Goal: Task Accomplishment & Management: Manage account settings

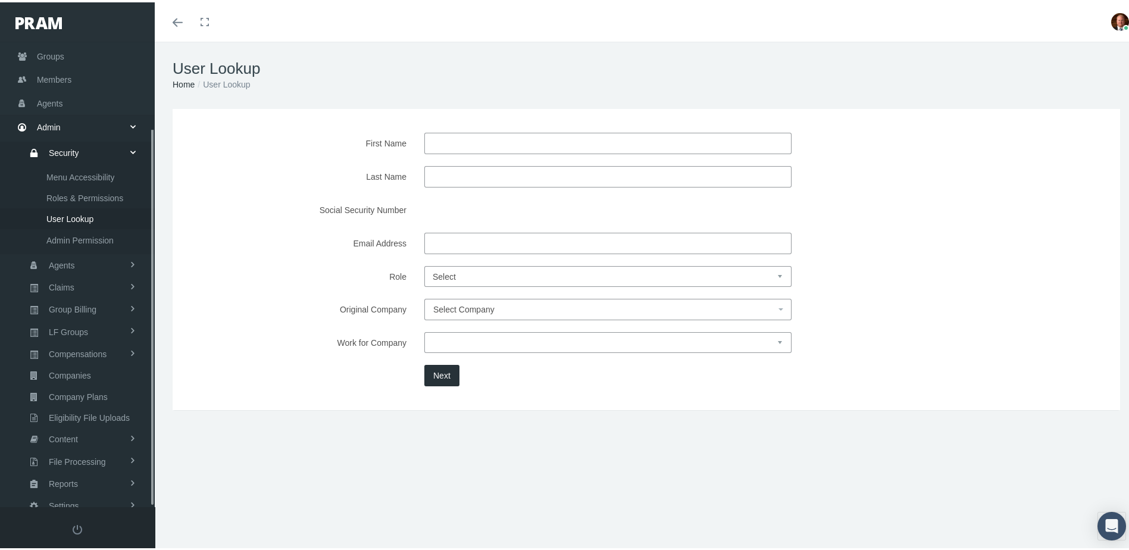
scroll to position [106, 0]
click at [41, 47] on span "Members" at bounding box center [54, 58] width 35 height 23
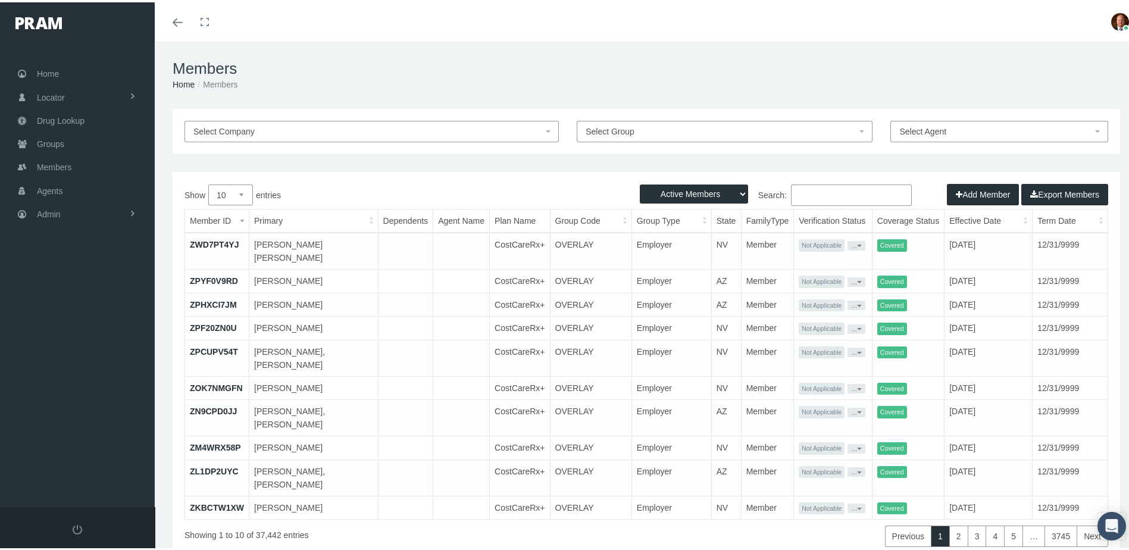
click at [814, 193] on input "Search:" at bounding box center [851, 192] width 121 height 21
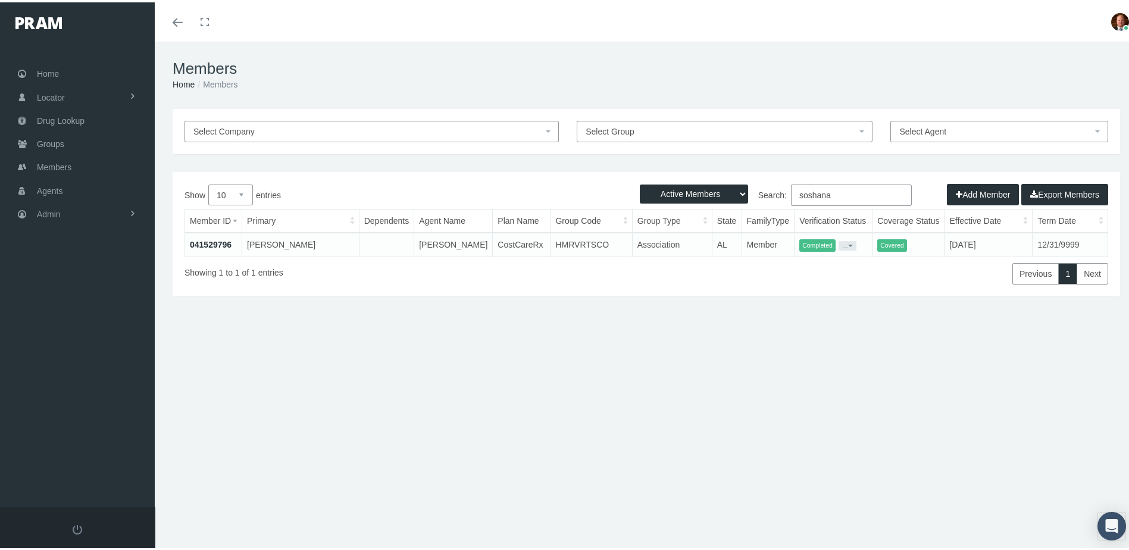
type input "soshana"
click at [221, 242] on link "041529796" at bounding box center [211, 242] width 42 height 10
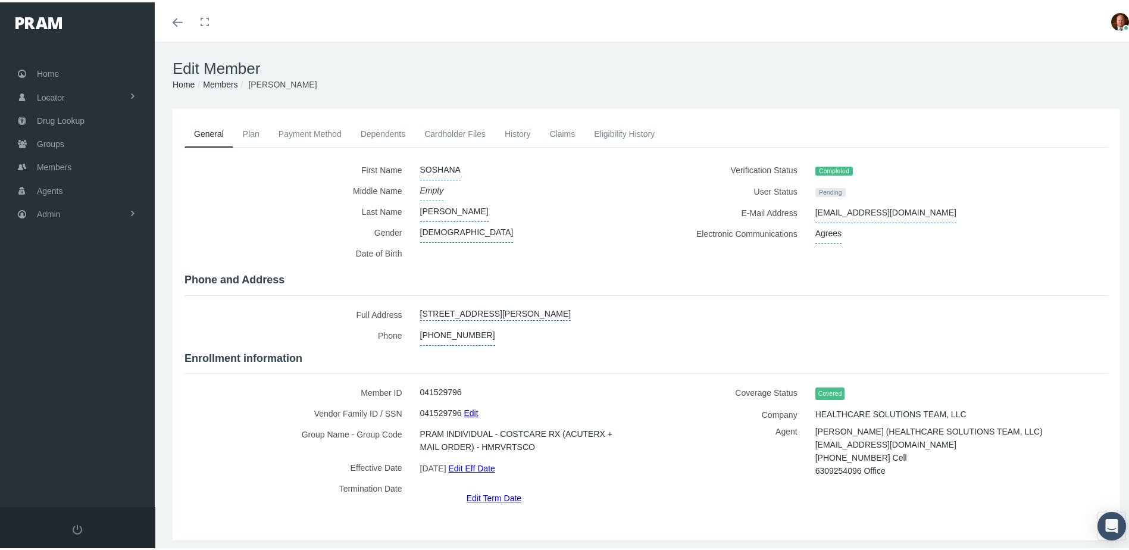
click at [490, 460] on link "Edit Eff Date" at bounding box center [471, 465] width 46 height 17
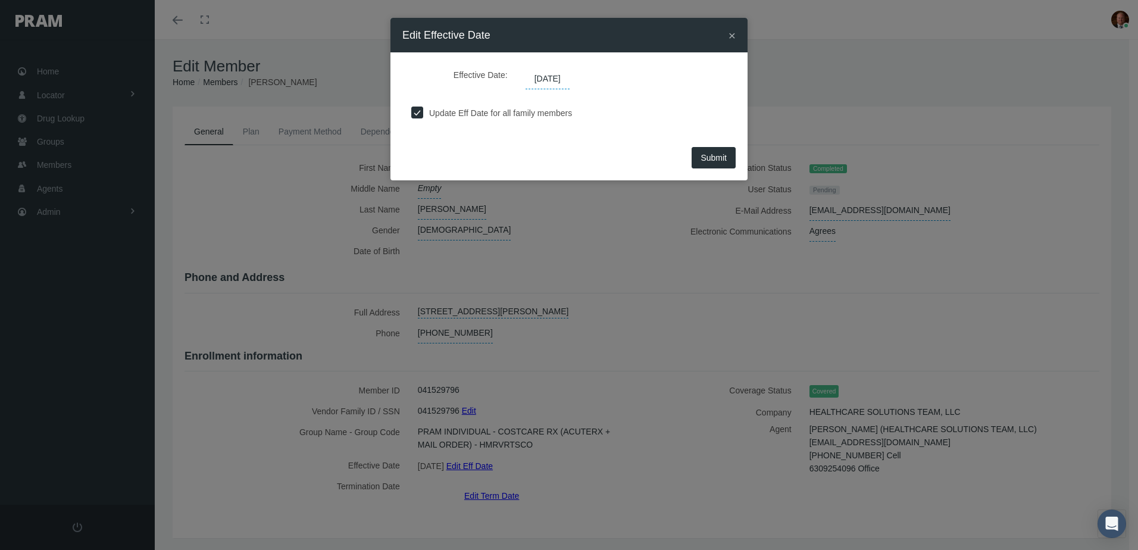
click at [569, 76] on span "09/01/2025" at bounding box center [547, 79] width 44 height 20
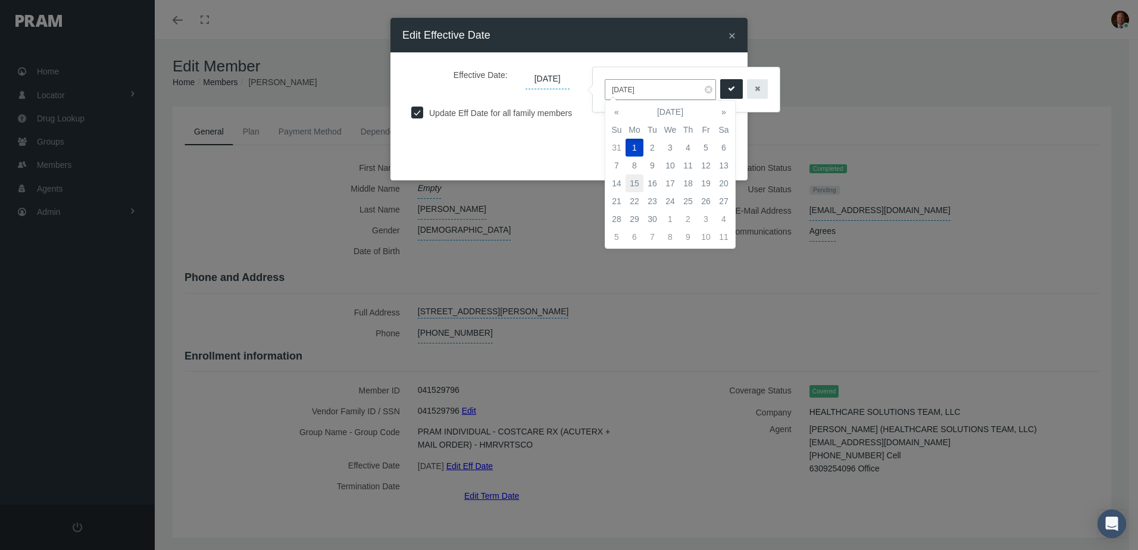
click at [640, 178] on td "15" at bounding box center [634, 183] width 18 height 18
type input "09/15/2025"
click at [728, 92] on icon "submit" at bounding box center [731, 88] width 7 height 11
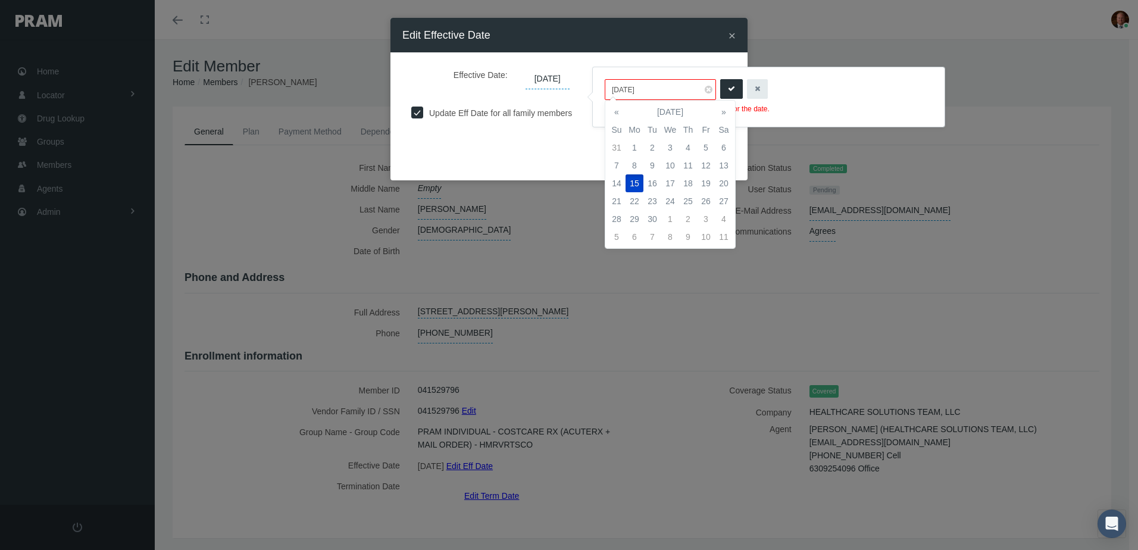
click at [556, 155] on div "Submit" at bounding box center [568, 161] width 357 height 37
click at [660, 87] on input "09/15/2025" at bounding box center [659, 89] width 111 height 21
click at [637, 181] on td "15" at bounding box center [634, 183] width 18 height 18
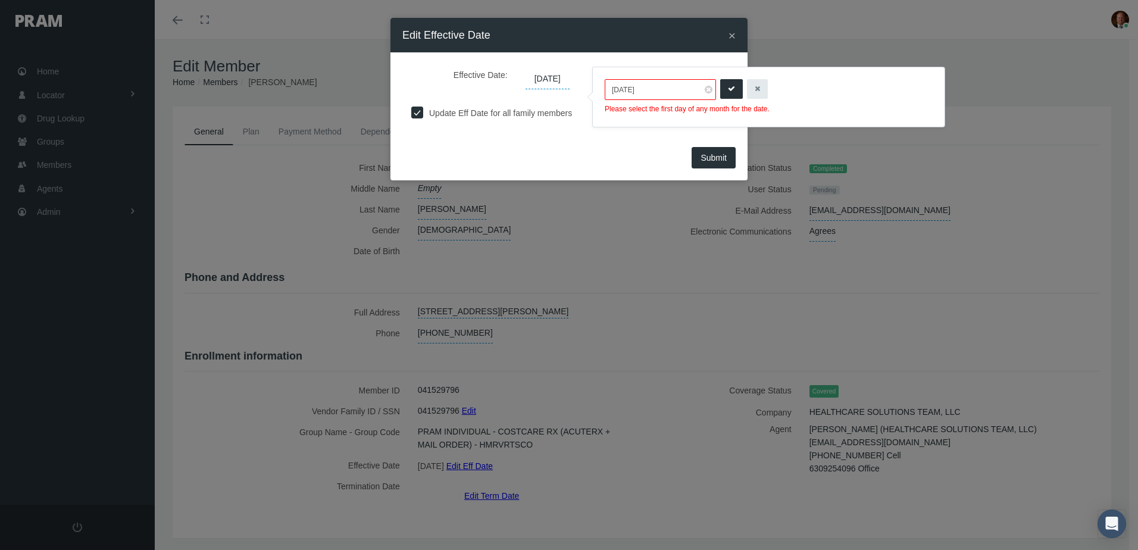
click at [600, 112] on div "09/15/2025 Please select the first day of any month for the date." at bounding box center [769, 96] width 352 height 59
click at [720, 89] on button "submit" at bounding box center [731, 89] width 23 height 20
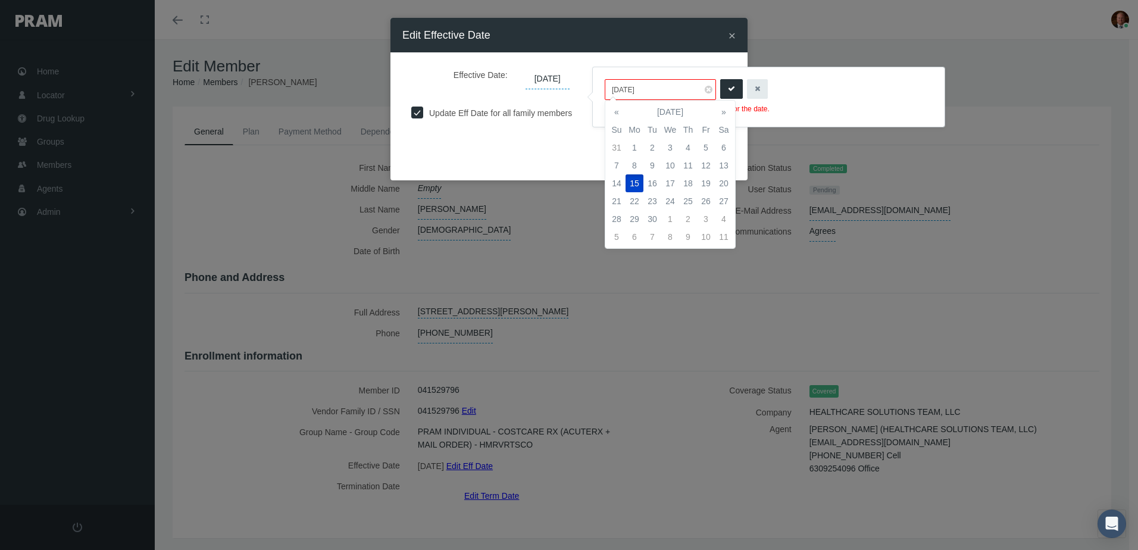
click at [597, 113] on div "09/15/2025 Please select the first day of any month for the date." at bounding box center [769, 96] width 352 height 59
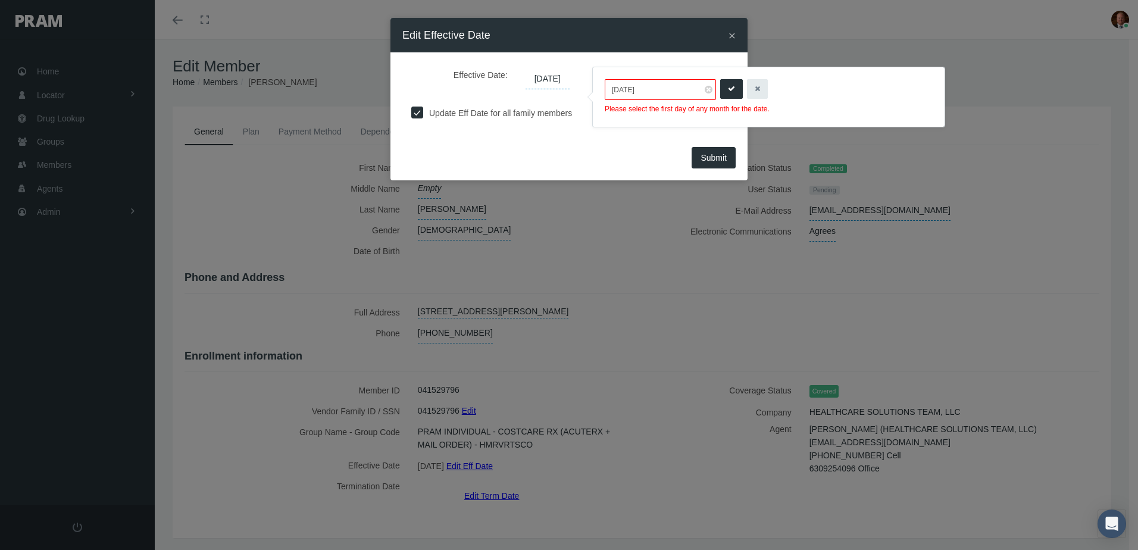
click at [754, 90] on icon "button" at bounding box center [756, 88] width 5 height 11
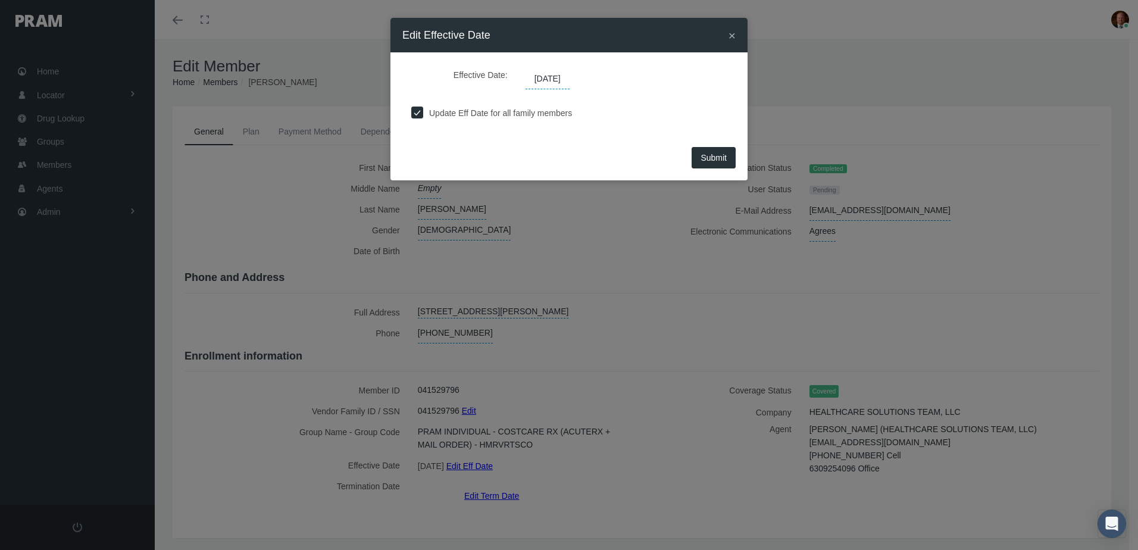
click at [729, 34] on span "×" at bounding box center [731, 36] width 7 height 14
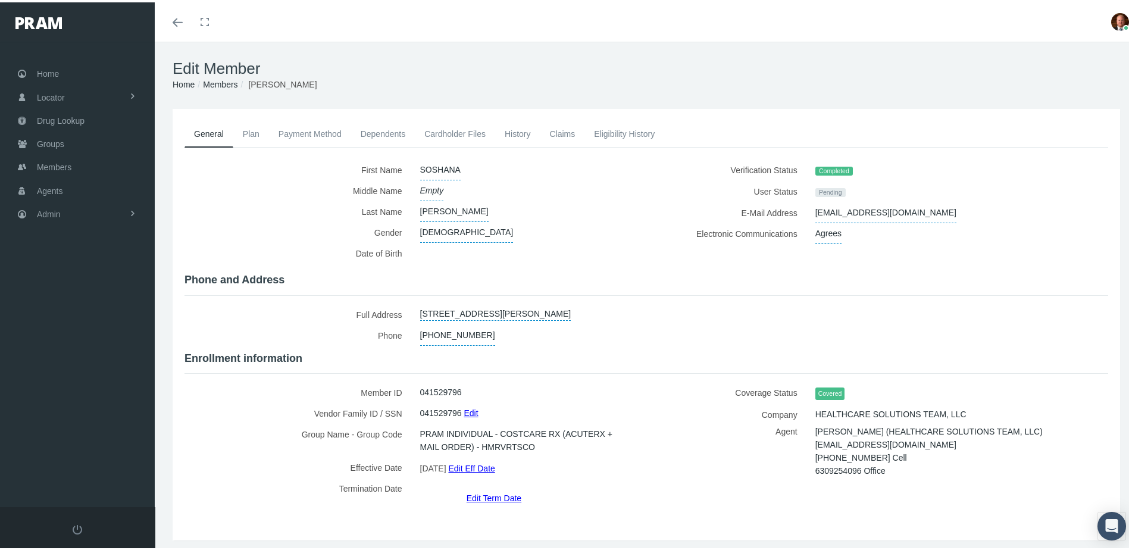
click at [296, 302] on label "Full Address" at bounding box center [297, 312] width 227 height 21
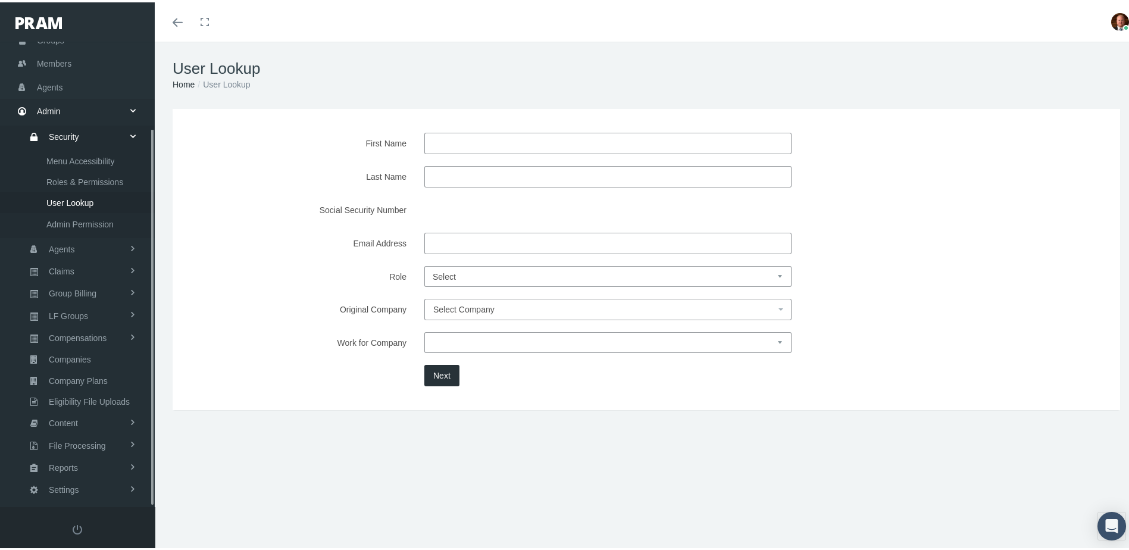
scroll to position [106, 0]
click at [460, 247] on input "Email Address" at bounding box center [607, 240] width 367 height 21
paste input "luismiguelosop@gmail.com"
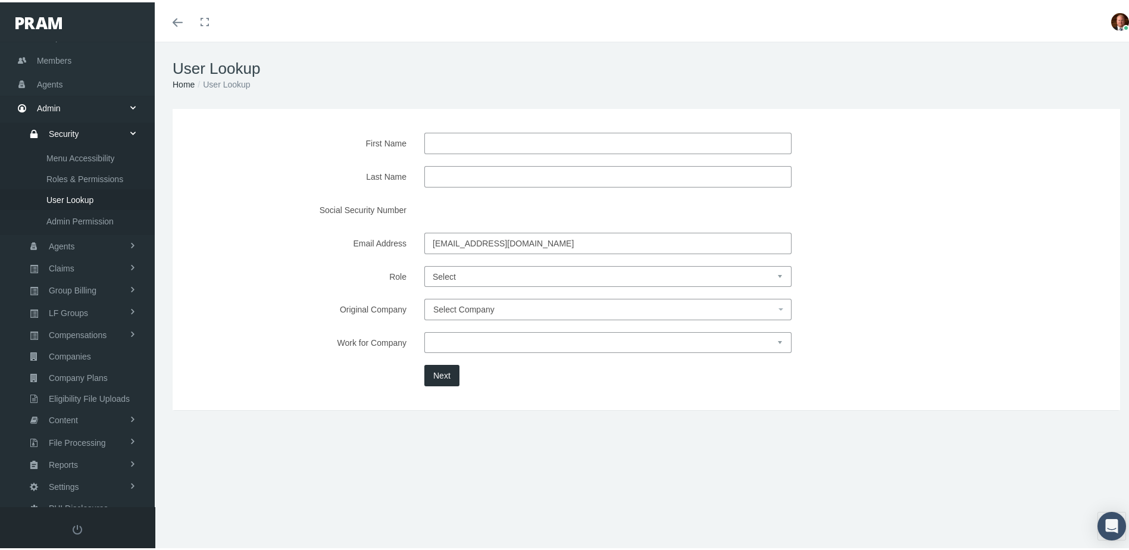
type input "luismiguelosop@gmail.com"
click at [449, 373] on button "Next" at bounding box center [441, 372] width 35 height 21
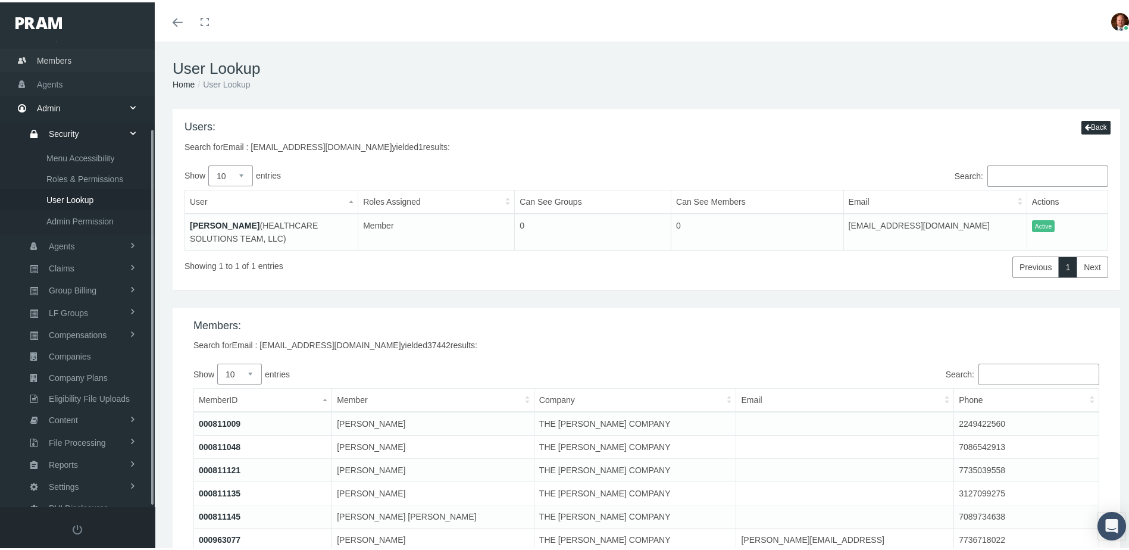
click at [43, 55] on span "Members" at bounding box center [54, 58] width 35 height 23
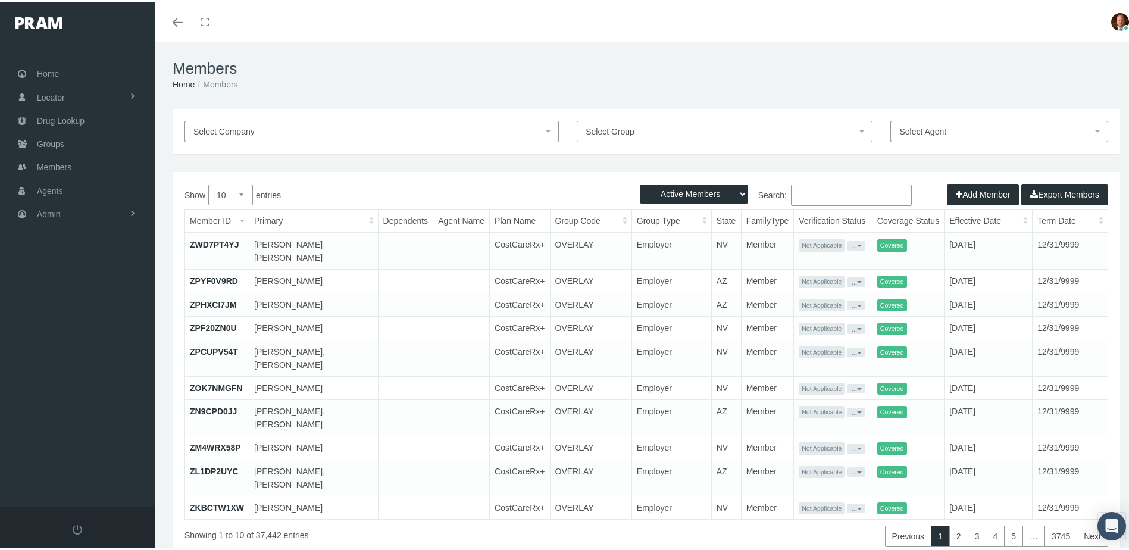
click at [829, 192] on input "Search:" at bounding box center [851, 192] width 121 height 21
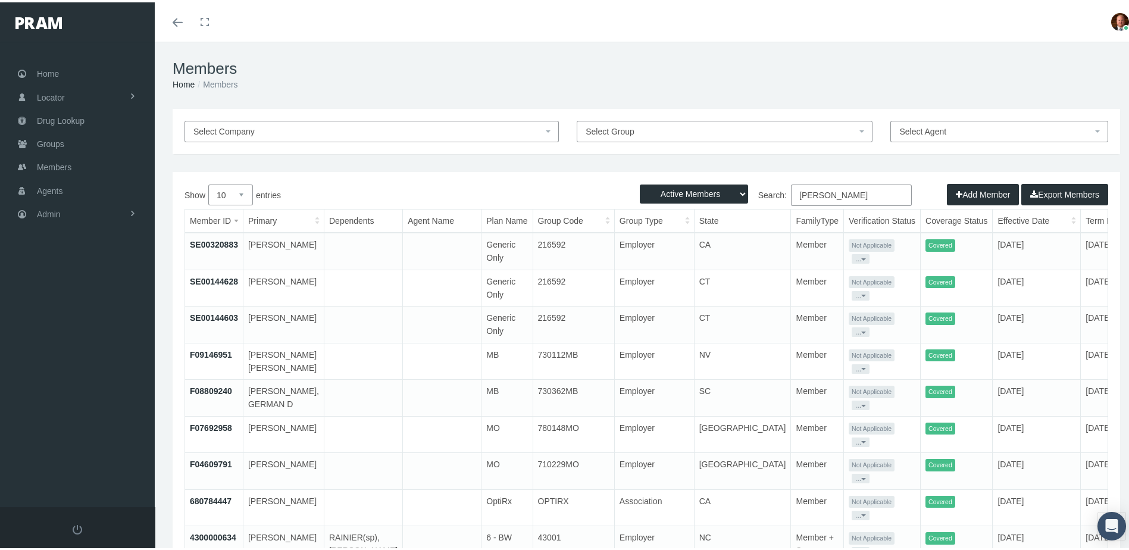
type input "osorio"
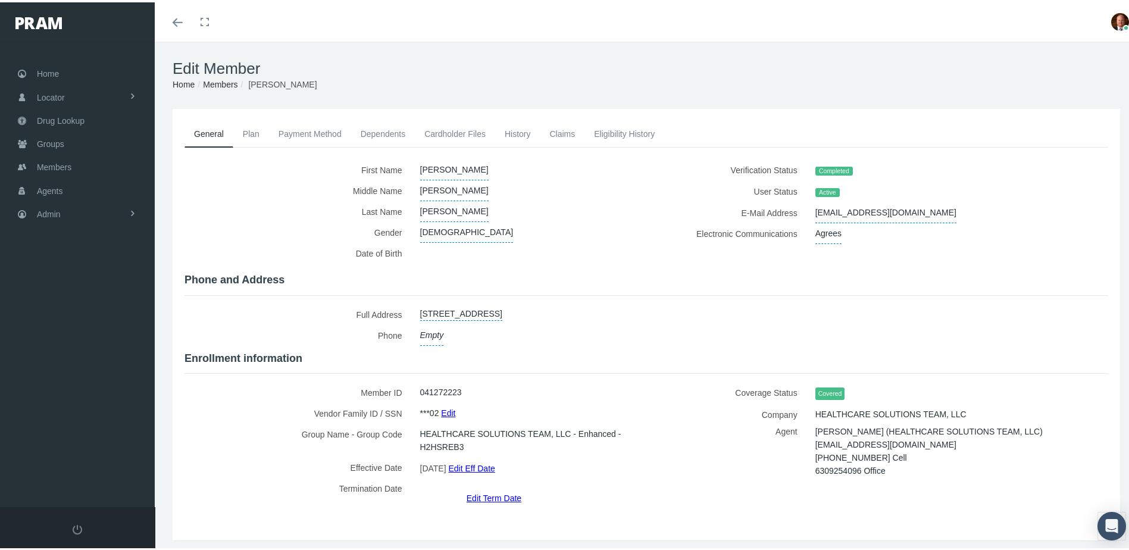
click at [474, 487] on link "Edit Term Date" at bounding box center [493, 495] width 55 height 17
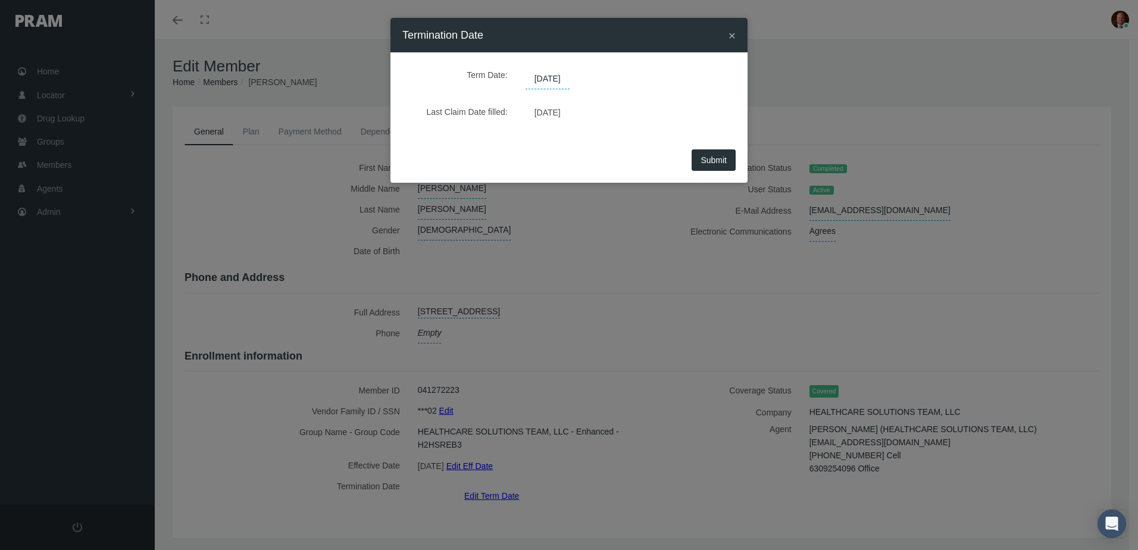
click at [569, 77] on span "[DATE]" at bounding box center [547, 79] width 44 height 20
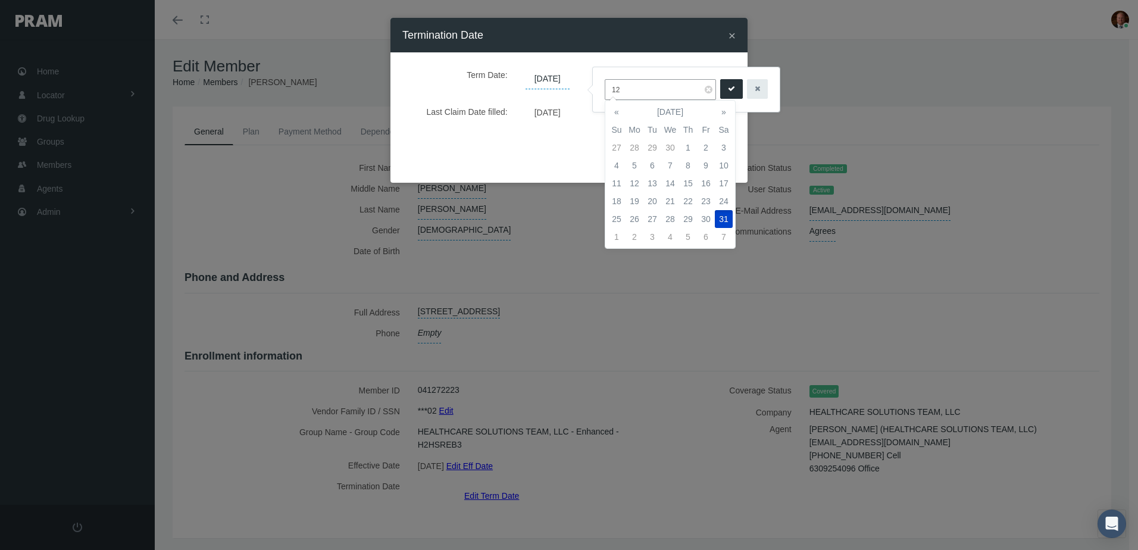
type input "1"
click at [619, 146] on td "31" at bounding box center [616, 148] width 18 height 18
type input "08/31/2025"
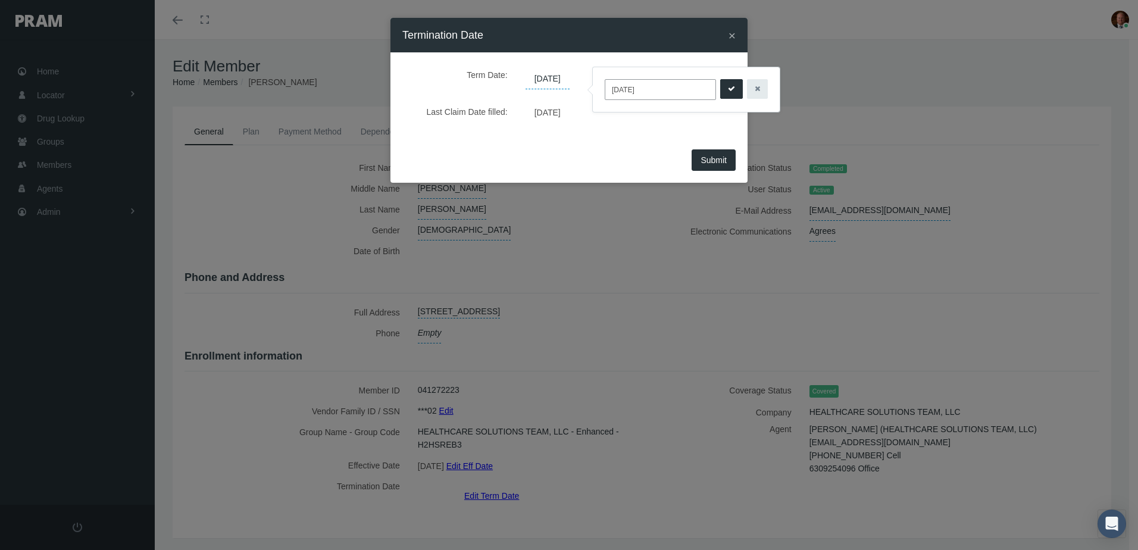
click at [720, 88] on button "submit" at bounding box center [731, 89] width 23 height 20
click at [717, 158] on span "Submit" at bounding box center [713, 160] width 26 height 10
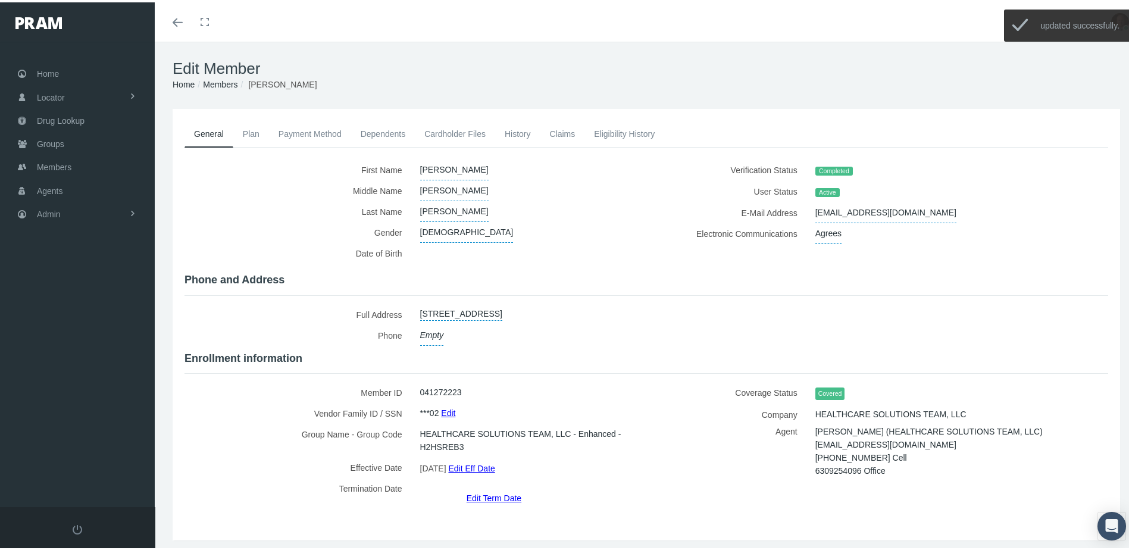
click at [511, 130] on link "History" at bounding box center [517, 131] width 45 height 26
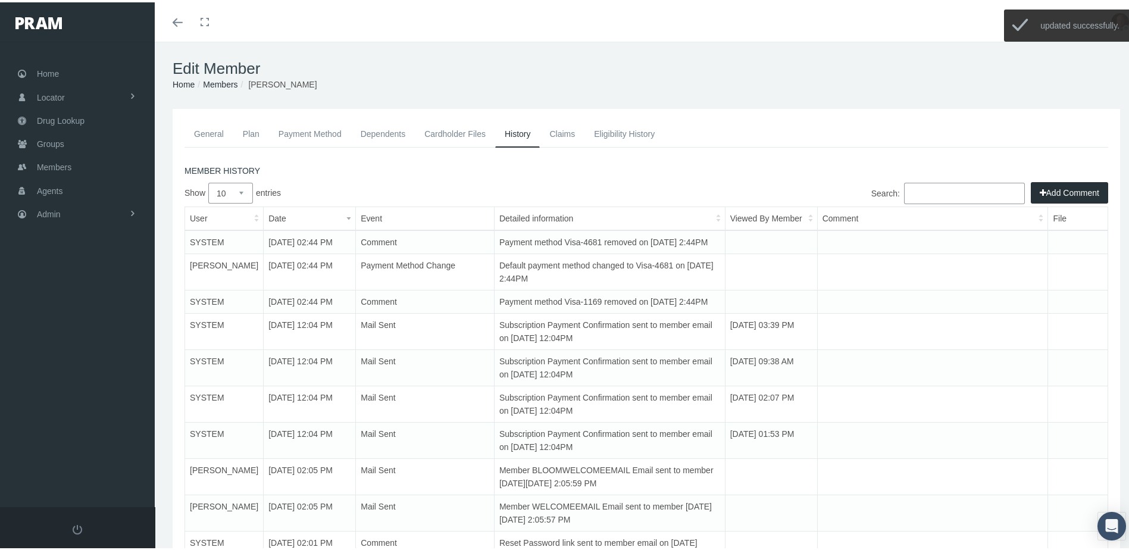
click at [1039, 186] on icon "button" at bounding box center [1042, 190] width 7 height 13
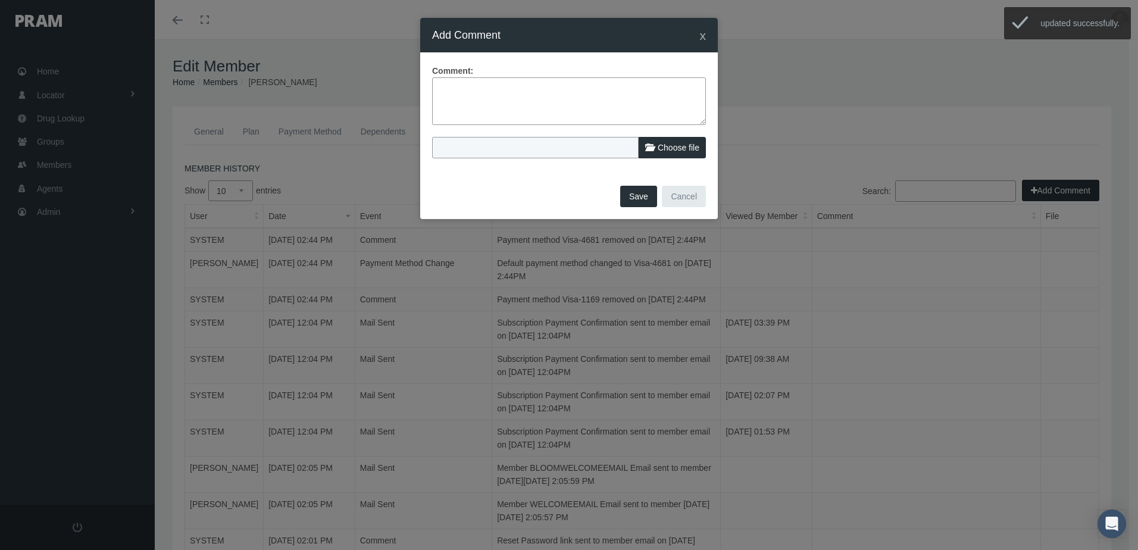
click at [554, 88] on textarea at bounding box center [569, 101] width 274 height 48
type textarea "Member reached out to cancel, no refund is due."
click at [644, 148] on label "Choose file" at bounding box center [671, 147] width 67 height 21
click at [590, 148] on input "Choose file" at bounding box center [511, 145] width 158 height 17
type input "C:\fakepath\Luismigeulo request to term 9-1-25.png"
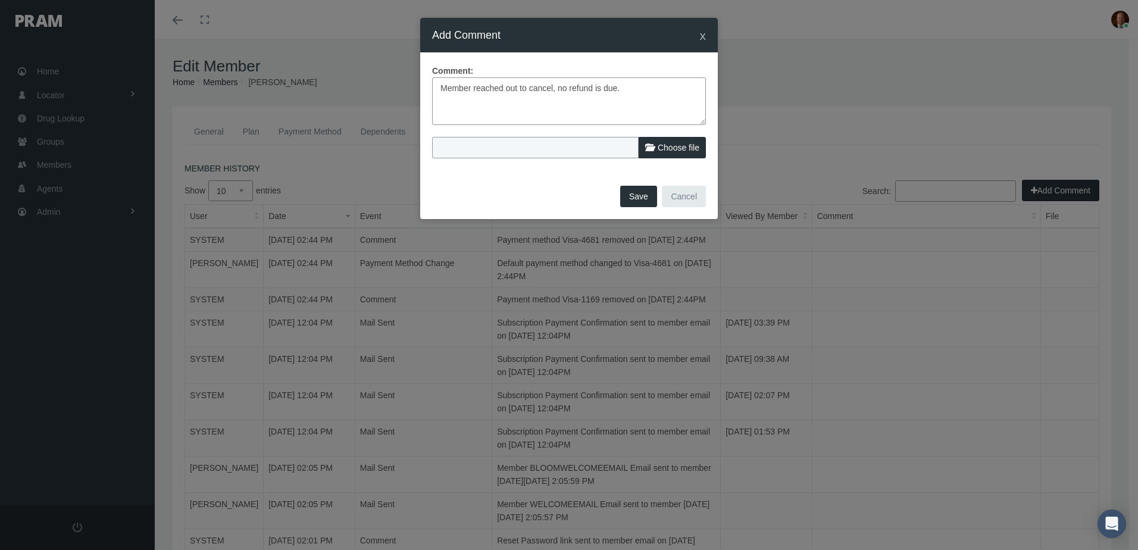
type input "Luismigeulo request to term 9-1-25.png"
click at [640, 195] on button "Save" at bounding box center [638, 196] width 37 height 21
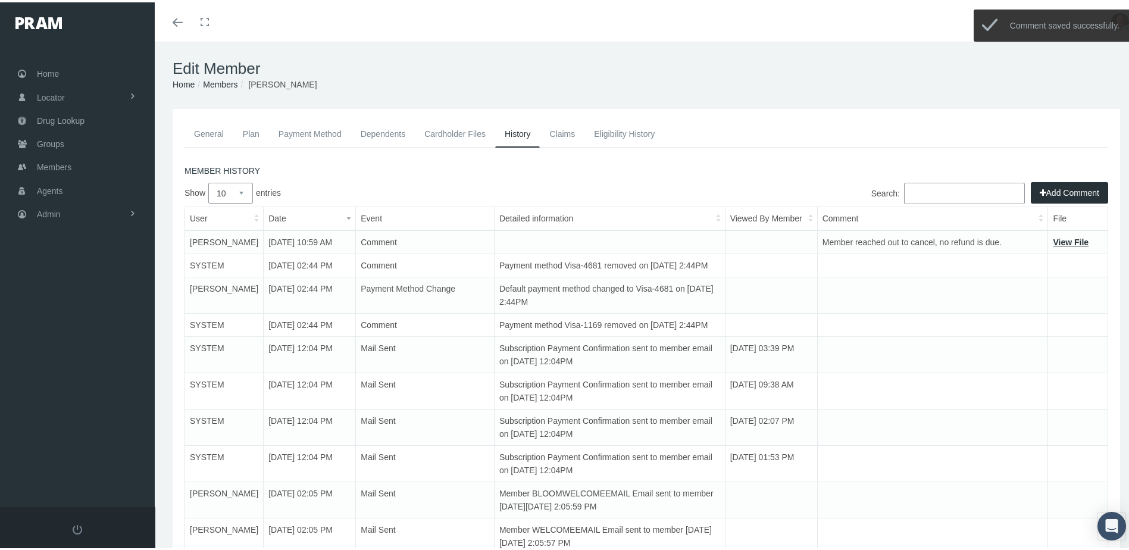
click at [328, 130] on link "Payment Method" at bounding box center [310, 131] width 82 height 26
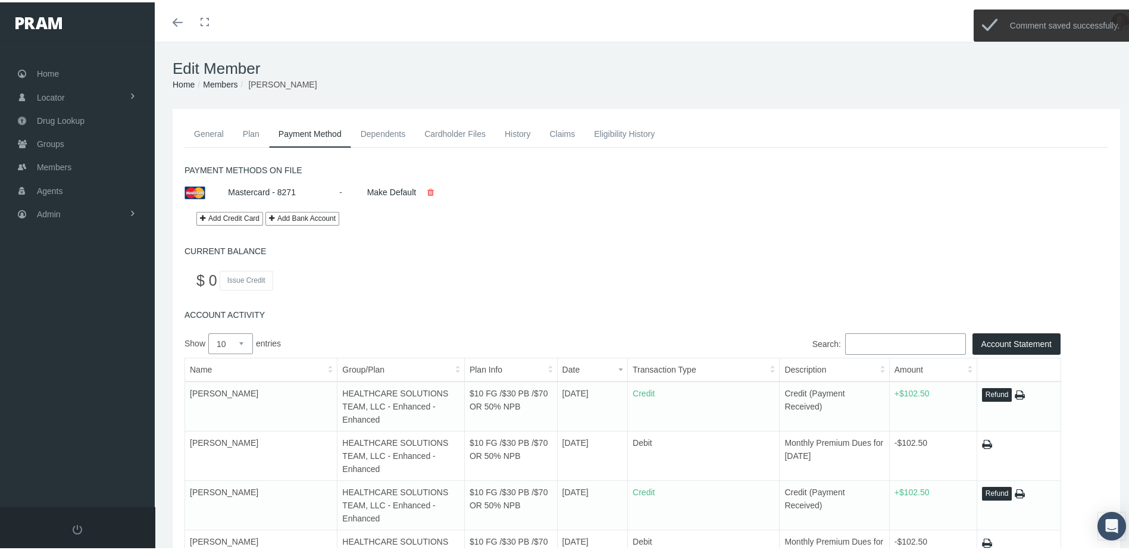
click at [221, 125] on link "General" at bounding box center [208, 131] width 49 height 26
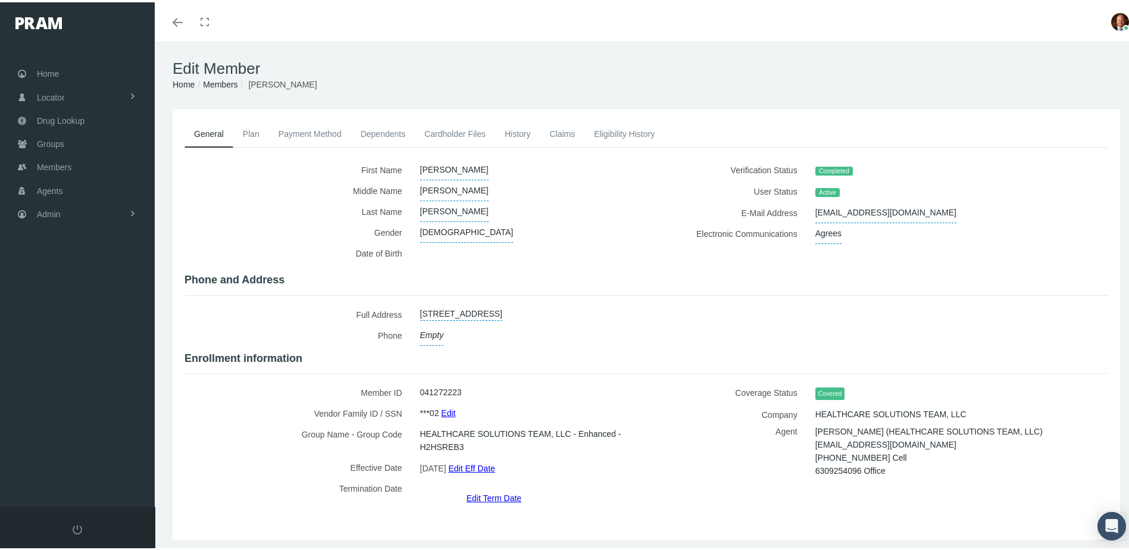
click at [670, 332] on div "Full Address 311 E MADISON ST, GOSHEN, IN, 46526 Select state Alabama Alaska Ar…" at bounding box center [646, 323] width 941 height 42
drag, startPoint x: 807, startPoint y: 209, endPoint x: 913, endPoint y: 204, distance: 105.4
click at [913, 204] on div "luismiguelosop@gmail.com" at bounding box center [938, 210] width 264 height 21
drag, startPoint x: 913, startPoint y: 204, endPoint x: 897, endPoint y: 207, distance: 15.8
copy span "luismiguelosop@gmail.com"
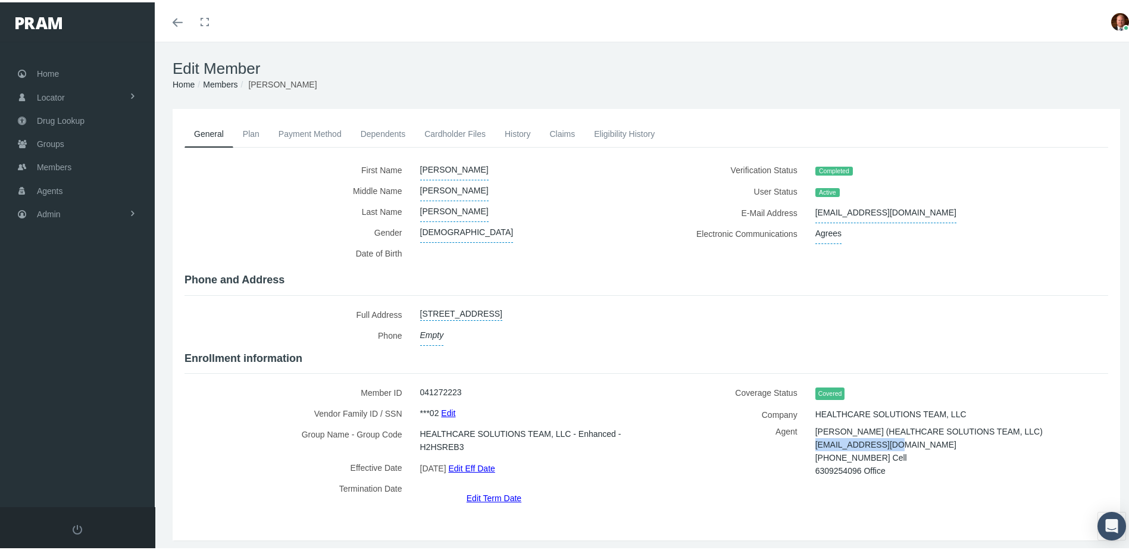
drag, startPoint x: 805, startPoint y: 436, endPoint x: 899, endPoint y: 441, distance: 94.2
click at [899, 441] on div "Mark Hopwood (HEALTHCARE SOLUTIONS TEAM, LLC) mhopwood@myhst.com 18473387366 Ce…" at bounding box center [938, 448] width 264 height 52
drag, startPoint x: 899, startPoint y: 441, endPoint x: 892, endPoint y: 437, distance: 7.8
copy span "mhopwood@myhst.com"
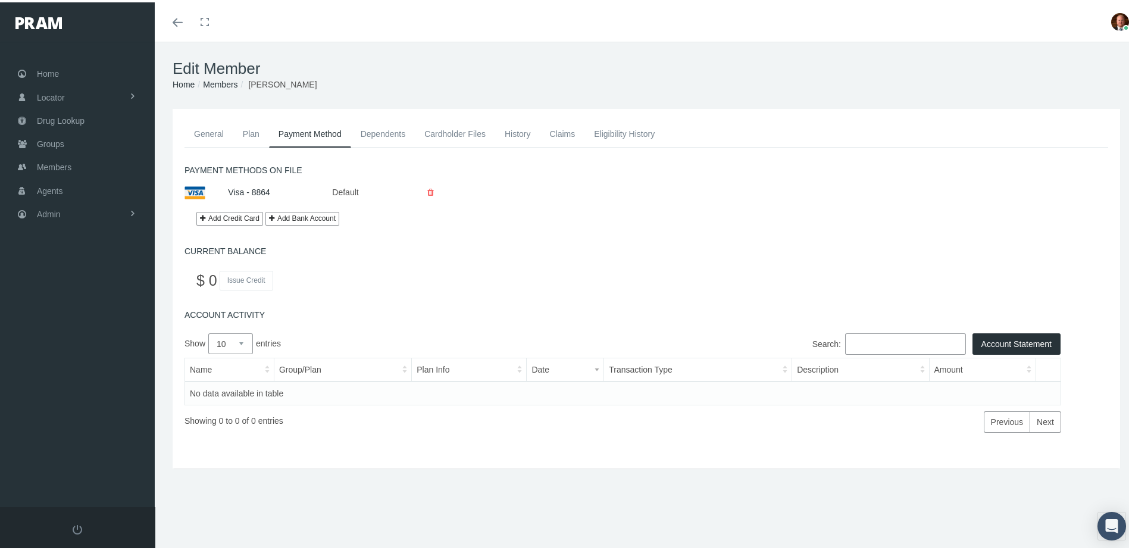
click at [206, 131] on link "General" at bounding box center [208, 131] width 49 height 26
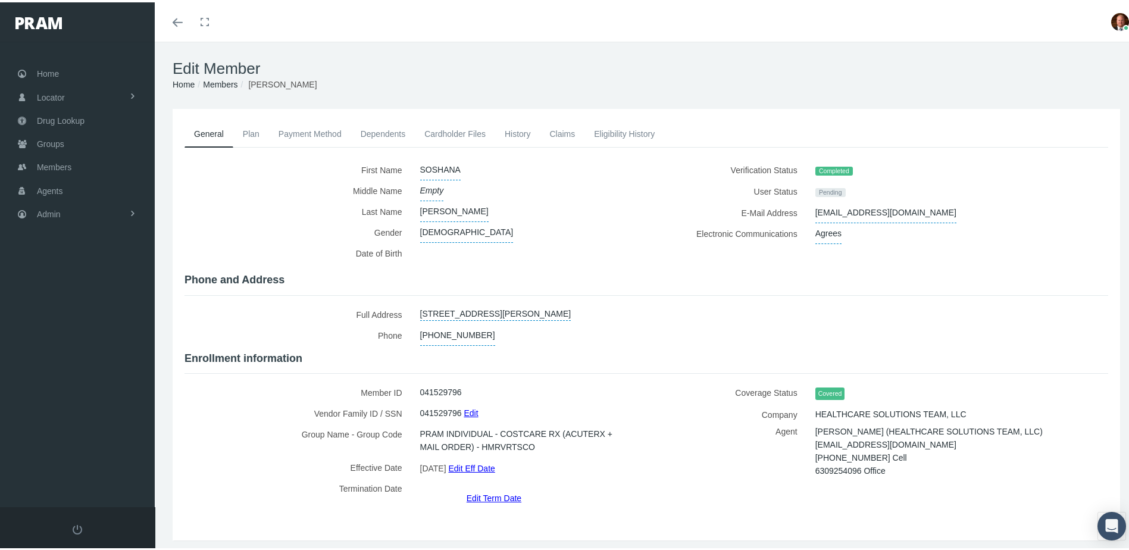
click at [487, 459] on link "Edit Eff Date" at bounding box center [471, 465] width 46 height 17
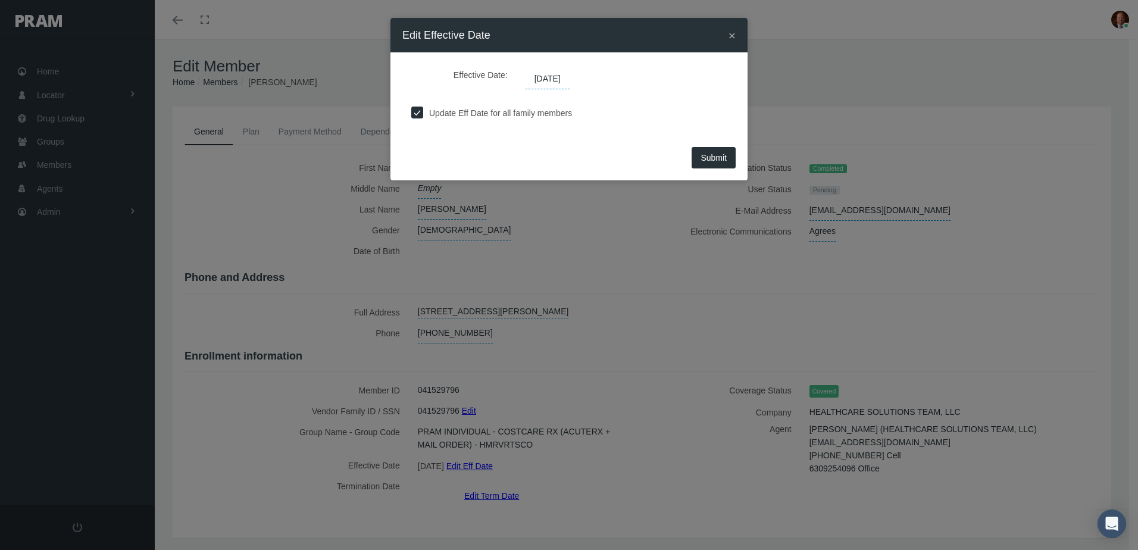
click at [569, 78] on span "[DATE]" at bounding box center [547, 79] width 44 height 20
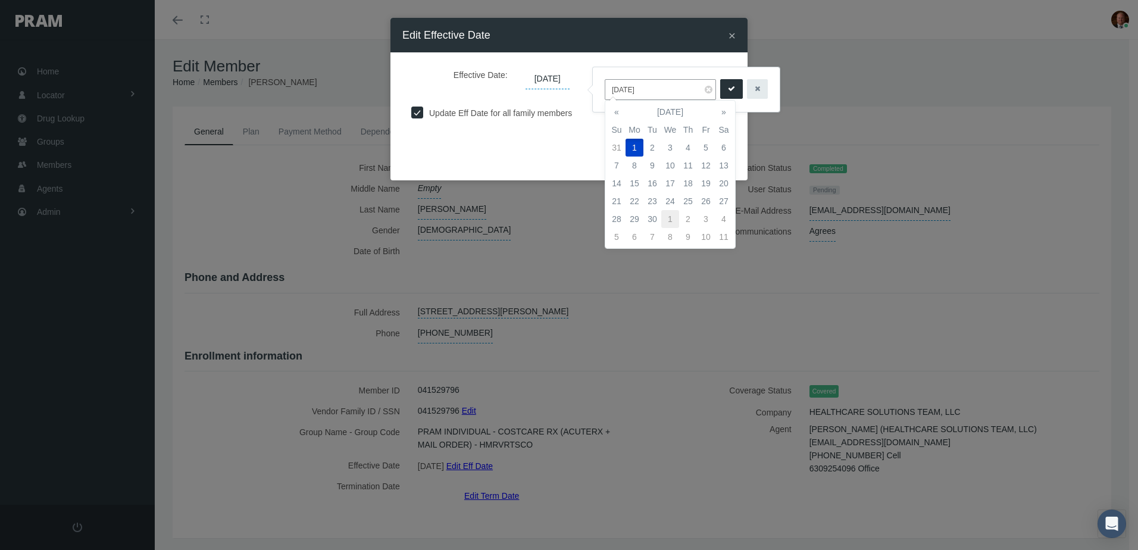
click at [667, 220] on td "1" at bounding box center [670, 219] width 18 height 18
type input "[DATE]"
click at [720, 90] on button "submit" at bounding box center [731, 89] width 23 height 20
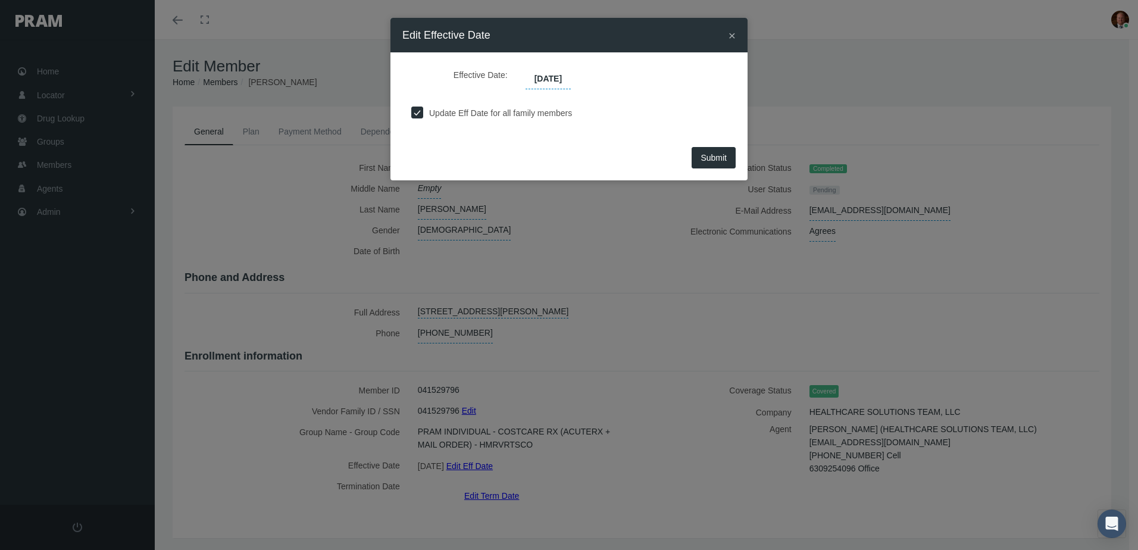
click at [704, 153] on span "Submit" at bounding box center [713, 158] width 26 height 10
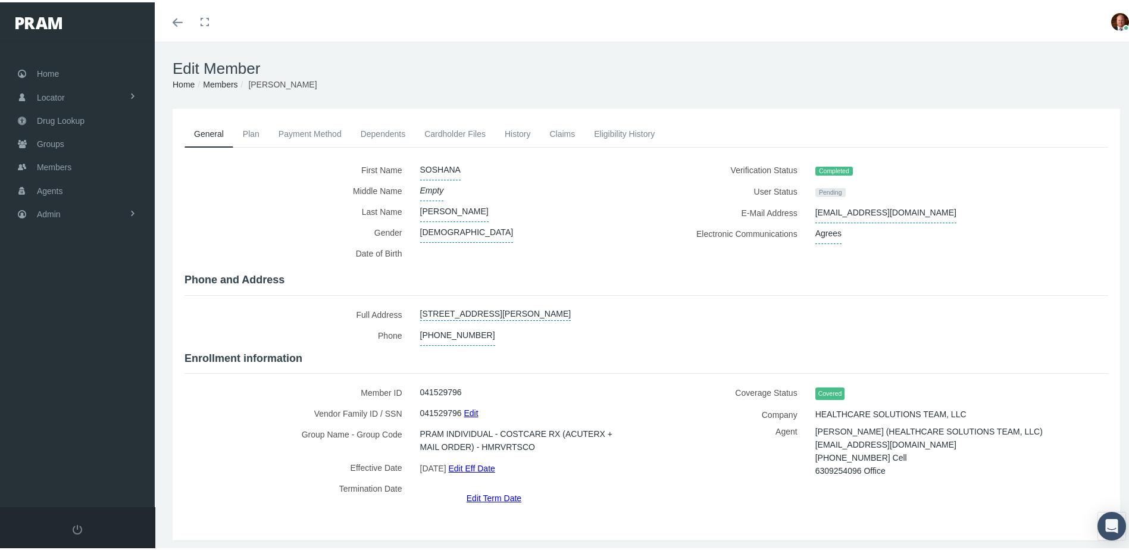
click at [515, 123] on link "History" at bounding box center [517, 131] width 45 height 26
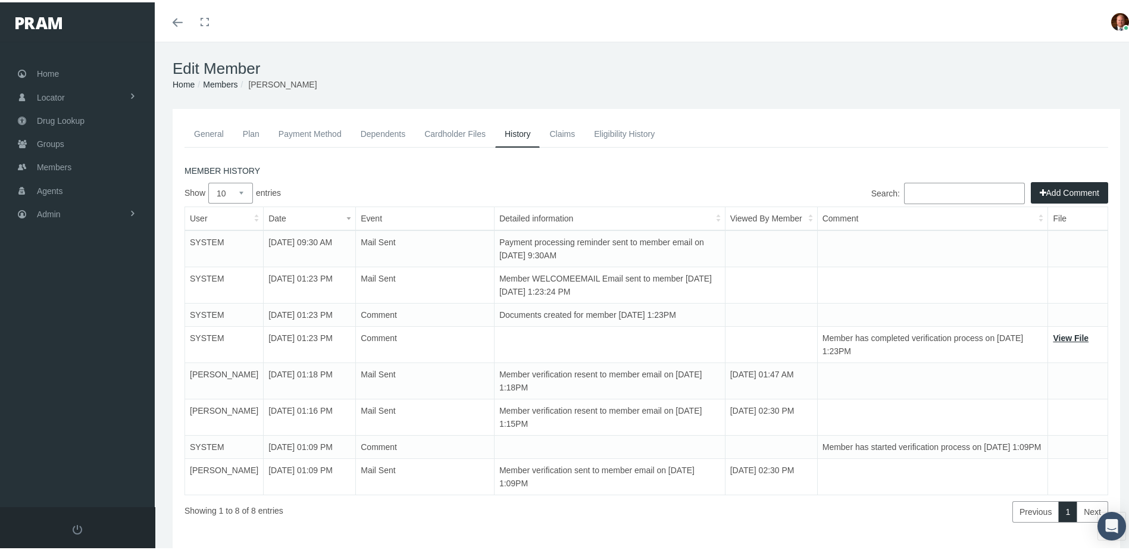
click at [1051, 192] on button "Add Comment" at bounding box center [1068, 190] width 77 height 21
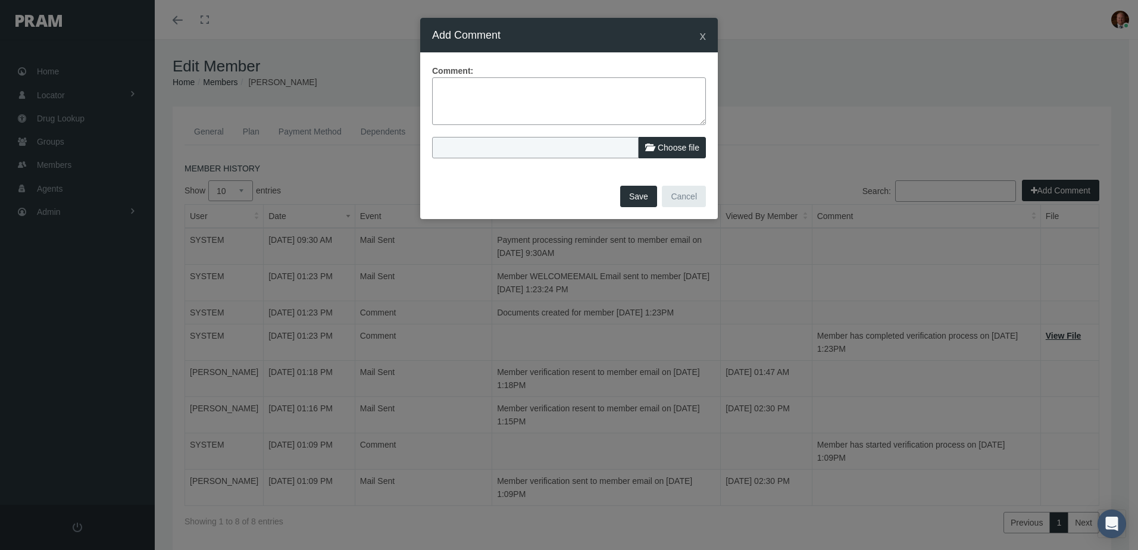
click at [650, 99] on textarea at bounding box center [569, 101] width 274 height 48
type textarea "Agent reached out on intercom requesting to change the eff date from 9/1 to 10/…"
click at [646, 199] on button "Save" at bounding box center [638, 196] width 37 height 21
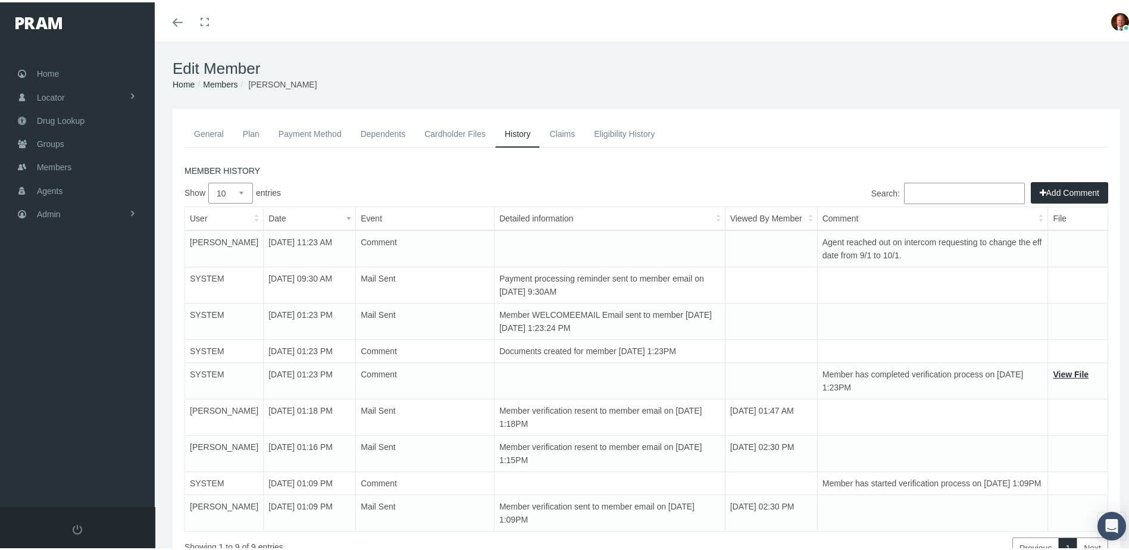
click at [212, 131] on link "General" at bounding box center [208, 131] width 49 height 26
